Goal: Navigation & Orientation: Understand site structure

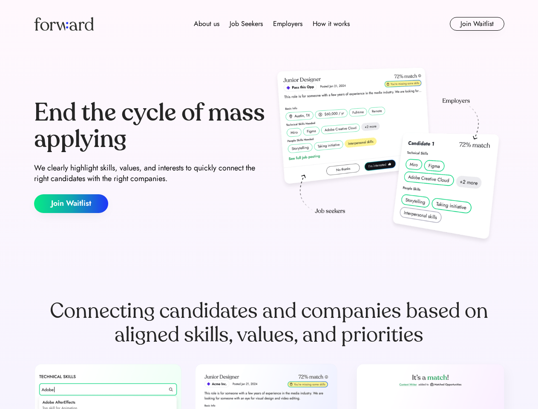
click at [269, 205] on div "End the cycle of mass applying We clearly highlight skills, values, and interes…" at bounding box center [269, 156] width 471 height 183
click at [269, 24] on div "About us Job Seekers Employers How it works" at bounding box center [272, 24] width 336 height 10
click at [64, 24] on img at bounding box center [64, 24] width 60 height 14
click at [272, 24] on div "About us Job Seekers Employers How it works" at bounding box center [272, 24] width 336 height 10
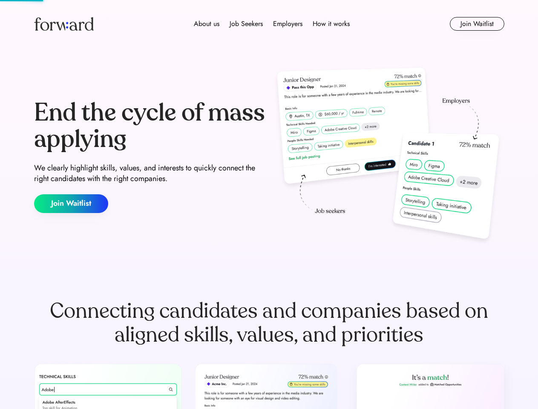
click at [207, 24] on div "About us" at bounding box center [207, 24] width 26 height 10
click at [246, 24] on div "Job Seekers" at bounding box center [246, 24] width 33 height 10
click at [288, 24] on div "Employers" at bounding box center [287, 24] width 29 height 10
click at [331, 24] on div "How it works" at bounding box center [331, 24] width 37 height 10
click at [477, 24] on button "Join Waitlist" at bounding box center [477, 24] width 55 height 14
